Goal: Browse casually

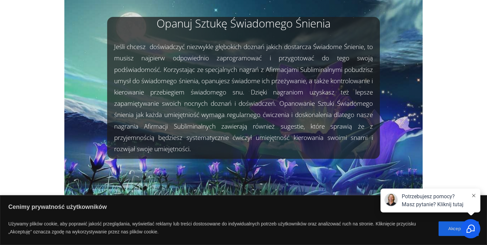
scroll to position [37, 0]
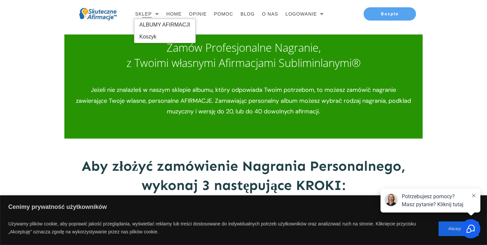
click at [150, 15] on span "SKLEP" at bounding box center [143, 13] width 17 height 9
click at [149, 15] on span "SKLEP" at bounding box center [143, 13] width 17 height 9
click at [154, 24] on span "ALBUMY AFIRMACJI" at bounding box center [164, 25] width 51 height 11
click at [166, 22] on span "ALBUMY AFIRMACJI" at bounding box center [164, 25] width 51 height 11
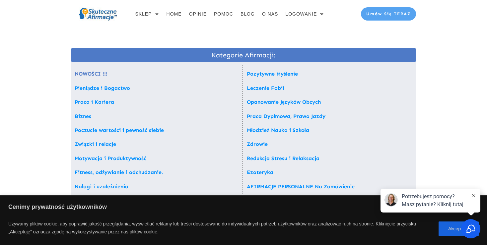
click at [101, 74] on link "NOWOŚCI !!!" at bounding box center [91, 74] width 33 height 6
click at [177, 14] on span "HOME" at bounding box center [173, 13] width 15 height 9
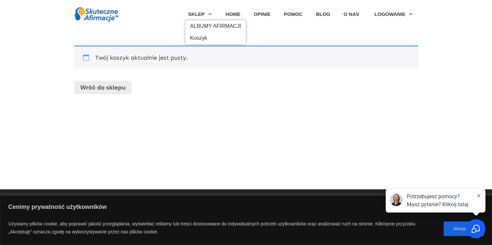
click at [201, 17] on span "SKLEP" at bounding box center [196, 14] width 17 height 10
click at [200, 22] on span "ALBUMY AFIRMACJI" at bounding box center [215, 26] width 51 height 11
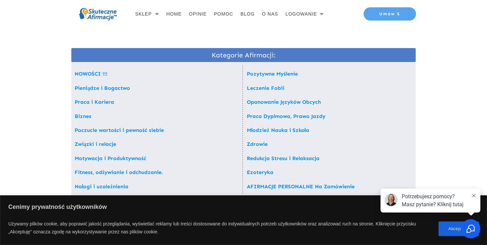
click at [222, 166] on div "NOWOŚCI !!! Pieniądze i Bogactwo Praca i Kariera Biznes Poczucie wartości i pew…" at bounding box center [157, 129] width 172 height 128
click at [245, 173] on div "Ezoteryka" at bounding box center [329, 172] width 172 height 11
click at [246, 172] on div "Ezoteryka" at bounding box center [329, 172] width 172 height 11
click at [248, 172] on link "Ezoteryka" at bounding box center [260, 172] width 27 height 6
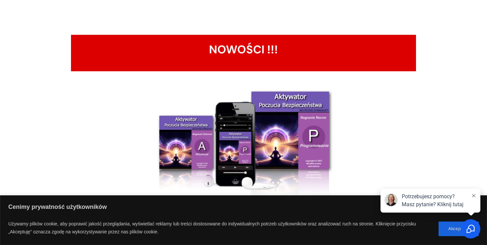
scroll to position [556, 0]
